Goal: Communication & Community: Ask a question

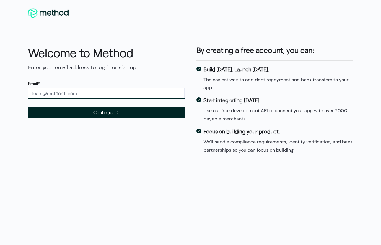
click at [111, 97] on input "text" at bounding box center [106, 93] width 156 height 11
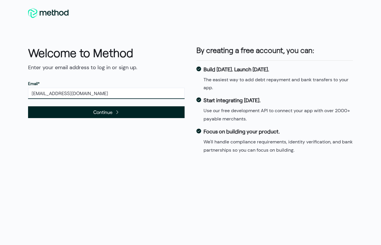
type input "[EMAIL_ADDRESS][DOMAIN_NAME]"
click at [85, 108] on span "Continue" at bounding box center [106, 112] width 156 height 12
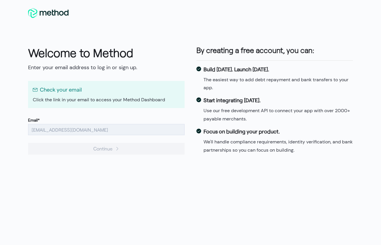
click at [119, 184] on div "Welcome to Method Enter your email address to log in or sign up. Check your ema…" at bounding box center [190, 122] width 381 height 245
click at [99, 99] on p "Click the link in your email to access your Method Dashboard" at bounding box center [106, 99] width 147 height 7
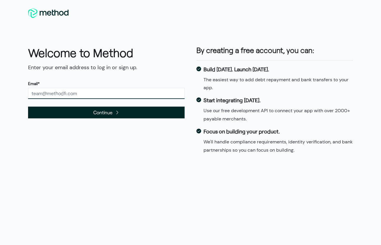
click at [68, 94] on input "text" at bounding box center [106, 93] width 156 height 11
type input "[EMAIL_ADDRESS][DOMAIN_NAME]"
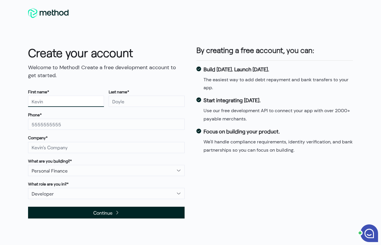
click at [76, 101] on input "text" at bounding box center [66, 101] width 76 height 11
type input "[PERSON_NAME]"
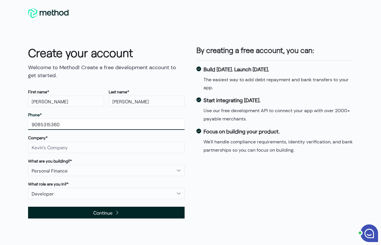
type input "9085315360"
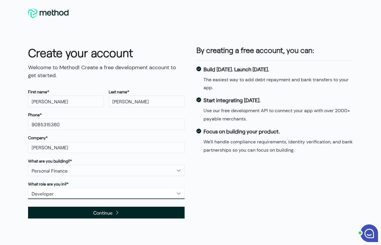
click option "Developer" at bounding box center [0, 0] width 0 height 0
click at [32, 149] on input "[PERSON_NAME]" at bounding box center [106, 147] width 156 height 11
click at [46, 145] on input "[PERSON_NAME]" at bounding box center [106, 147] width 156 height 11
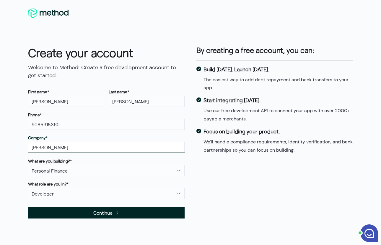
paste input "d0mxss\\\\'\\\"><s>${{3-2}}[PERSON_NAME]<h2>"
type input "d0mxss\\\\'\\\"><s>${{3-2}}[PERSON_NAME]<h2>[PERSON_NAME]"
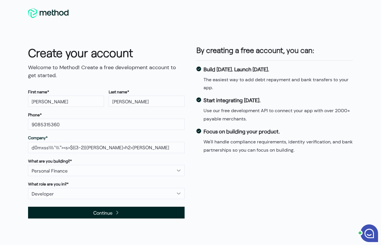
click at [213, 177] on div "Create your account Welcome to Method! Create a free development account to get…" at bounding box center [190, 132] width 336 height 186
click option "Personal Finance" at bounding box center [0, 0] width 0 height 0
click option "Developer" at bounding box center [0, 0] width 0 height 0
select select "Other"
click option "Other" at bounding box center [0, 0] width 0 height 0
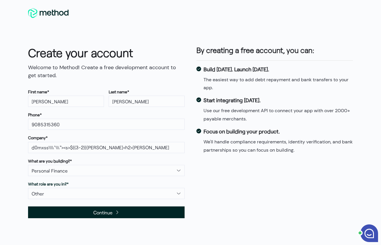
click at [96, 215] on span "Continue" at bounding box center [102, 213] width 19 height 8
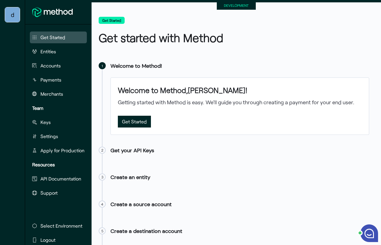
scroll to position [8, 0]
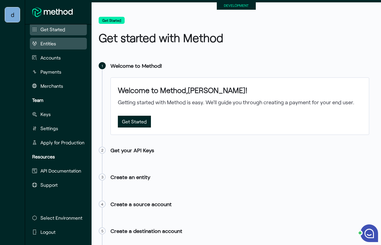
click at [56, 43] on span "Entities" at bounding box center [48, 43] width 16 height 7
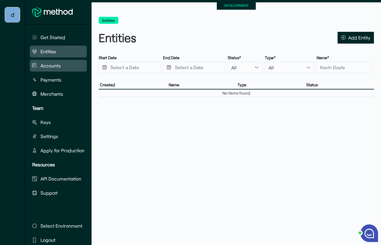
click at [55, 68] on span "Accounts" at bounding box center [50, 65] width 20 height 7
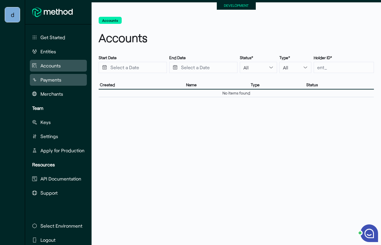
click at [54, 80] on span "Payments" at bounding box center [50, 79] width 21 height 7
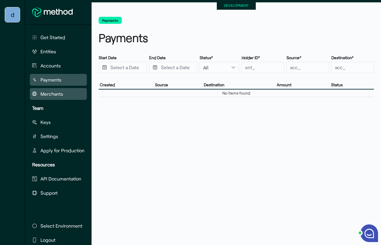
click at [54, 95] on span "Merchants" at bounding box center [51, 94] width 23 height 7
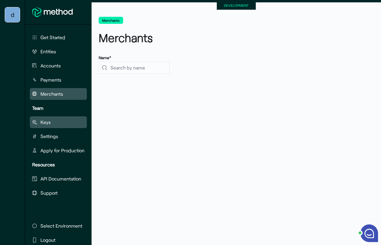
click at [53, 126] on button "Keys" at bounding box center [58, 123] width 57 height 12
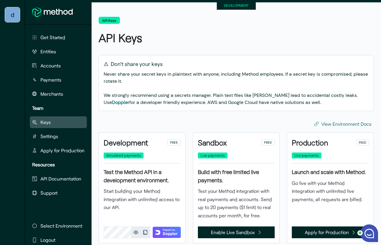
scroll to position [26, 0]
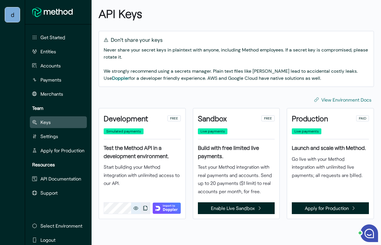
click at [136, 210] on button "Copy" at bounding box center [135, 208] width 9 height 11
click at [43, 139] on span "Settings" at bounding box center [49, 136] width 18 height 7
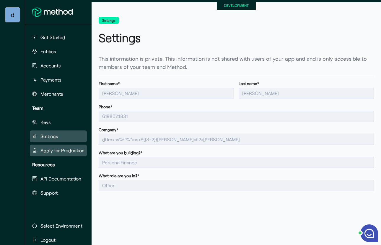
click at [58, 153] on span "Apply for Production" at bounding box center [62, 150] width 44 height 7
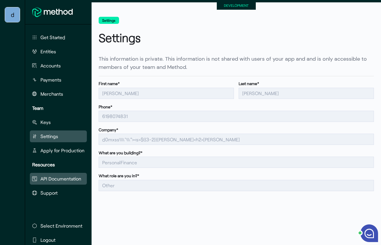
click at [65, 181] on span "API Documentation" at bounding box center [60, 179] width 41 height 7
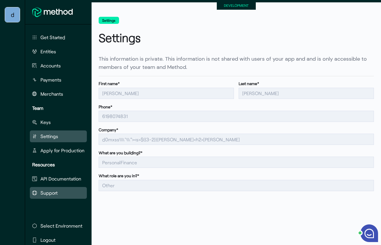
click at [54, 196] on span "Support" at bounding box center [48, 193] width 17 height 7
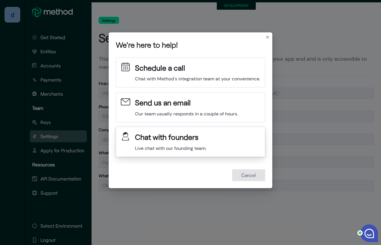
click at [187, 142] on button "Chat with founders" at bounding box center [166, 137] width 63 height 11
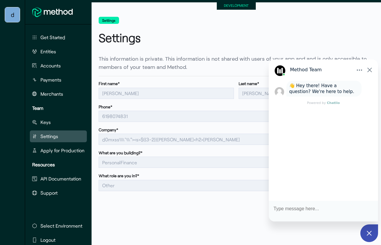
click at [294, 206] on textarea "Type message here..." at bounding box center [322, 211] width 109 height 21
type textarea "who is this"
click at [358, 67] on div at bounding box center [359, 69] width 9 height 9
